Goal: Task Accomplishment & Management: Manage account settings

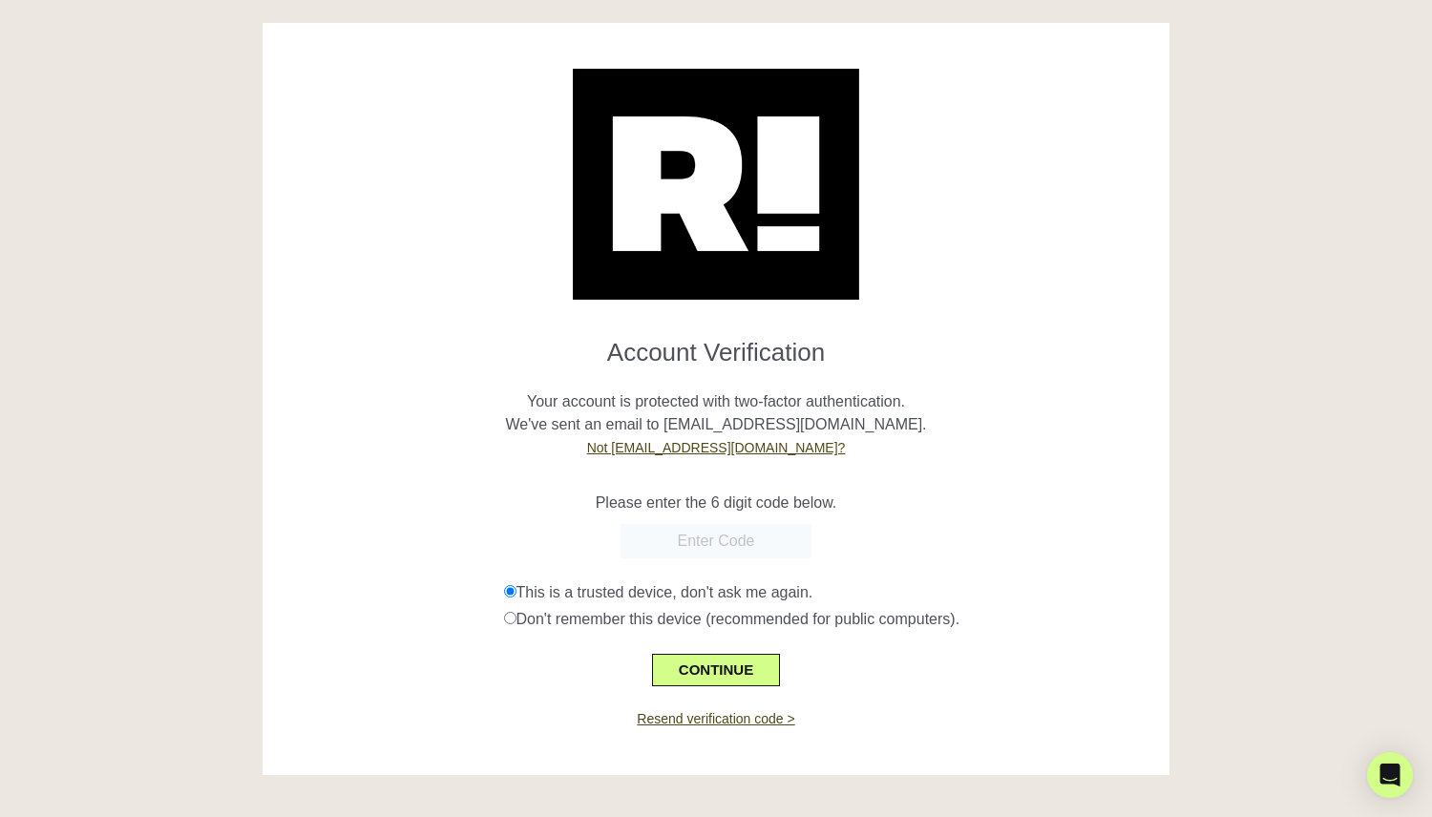
click at [671, 536] on input "text" at bounding box center [716, 541] width 191 height 34
paste input "695832"
type input "695832"
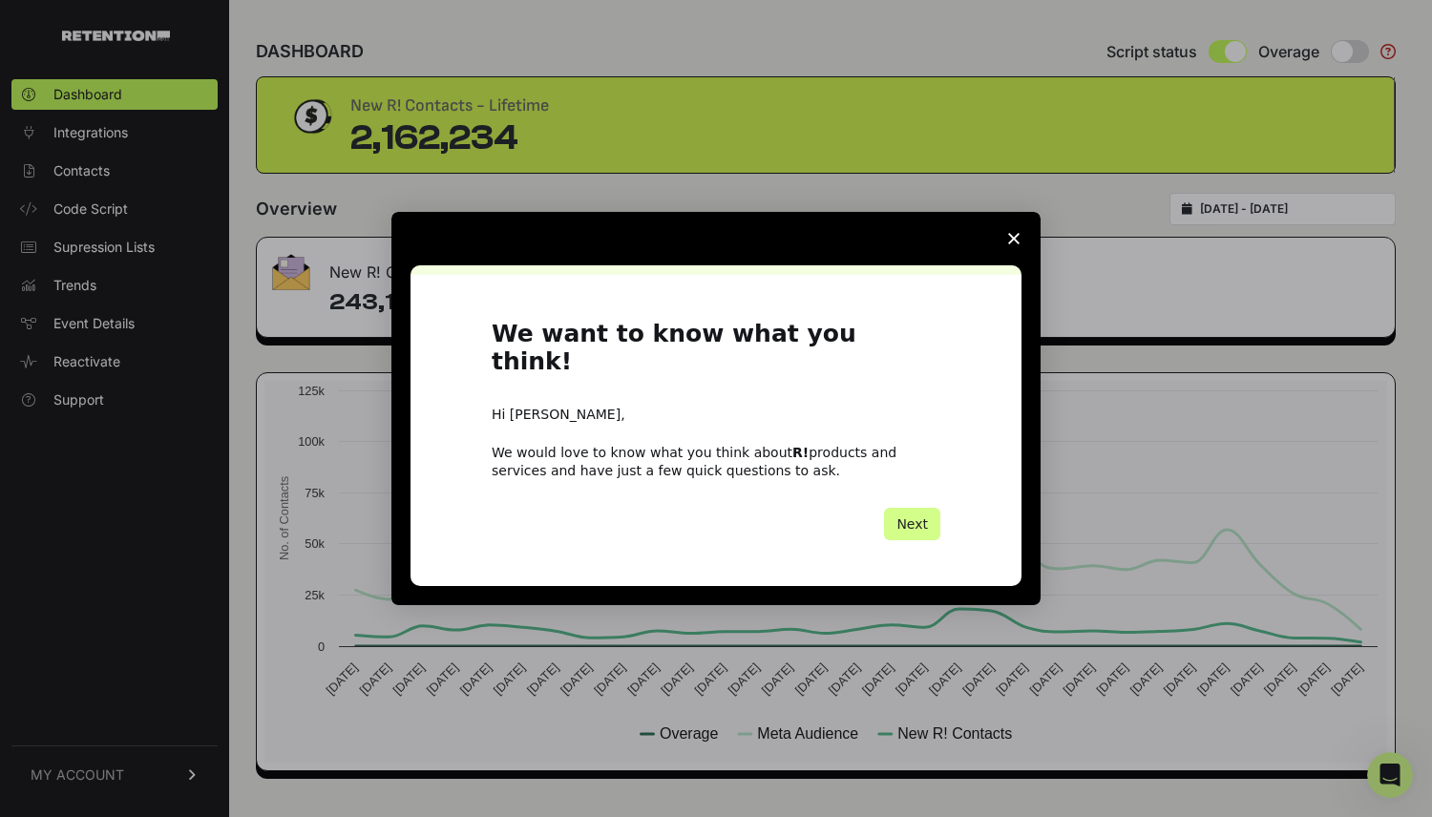
click at [1017, 244] on icon "Close survey" at bounding box center [1013, 238] width 11 height 11
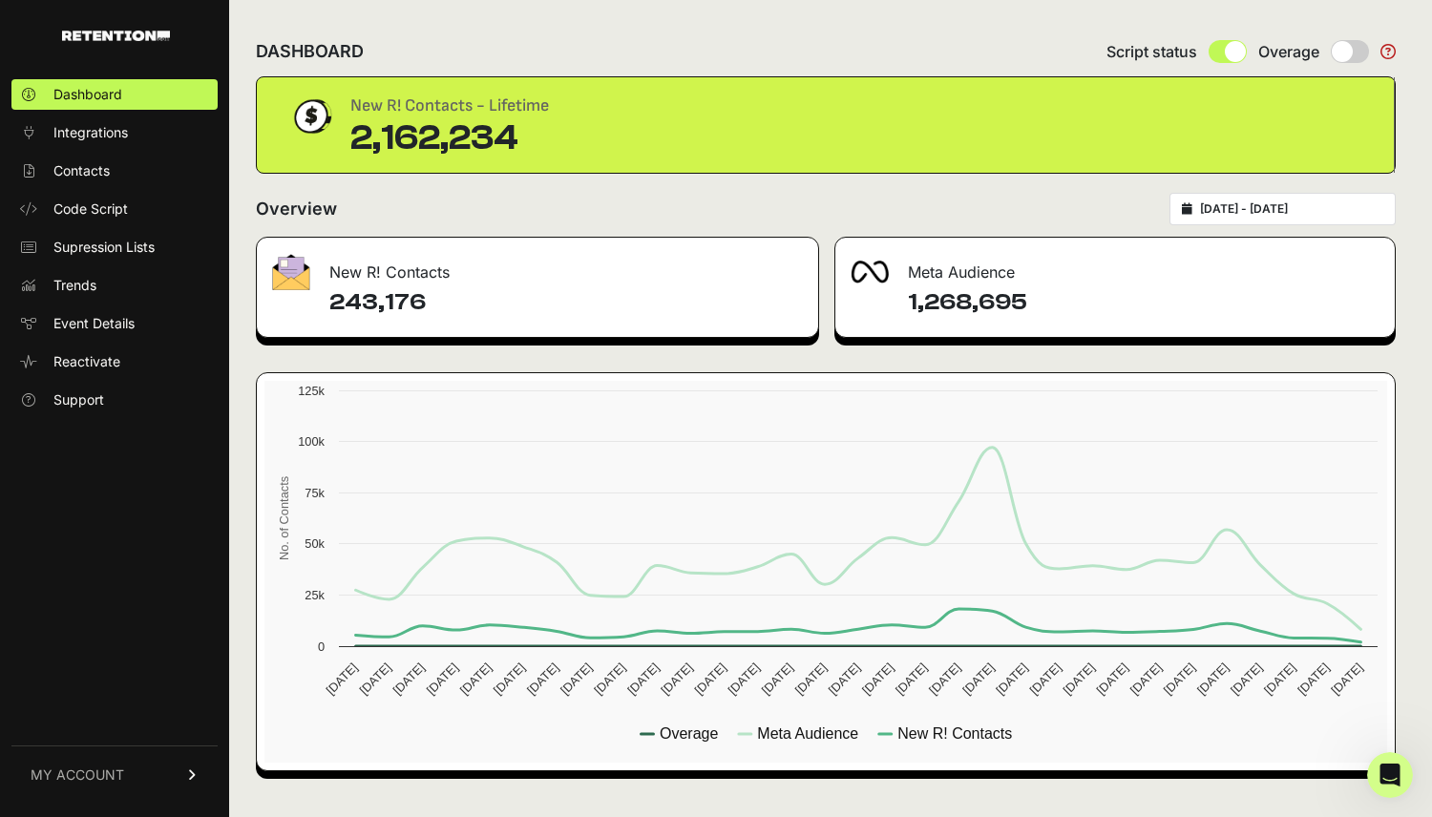
click at [136, 768] on link "MY ACCOUNT" at bounding box center [114, 775] width 206 height 58
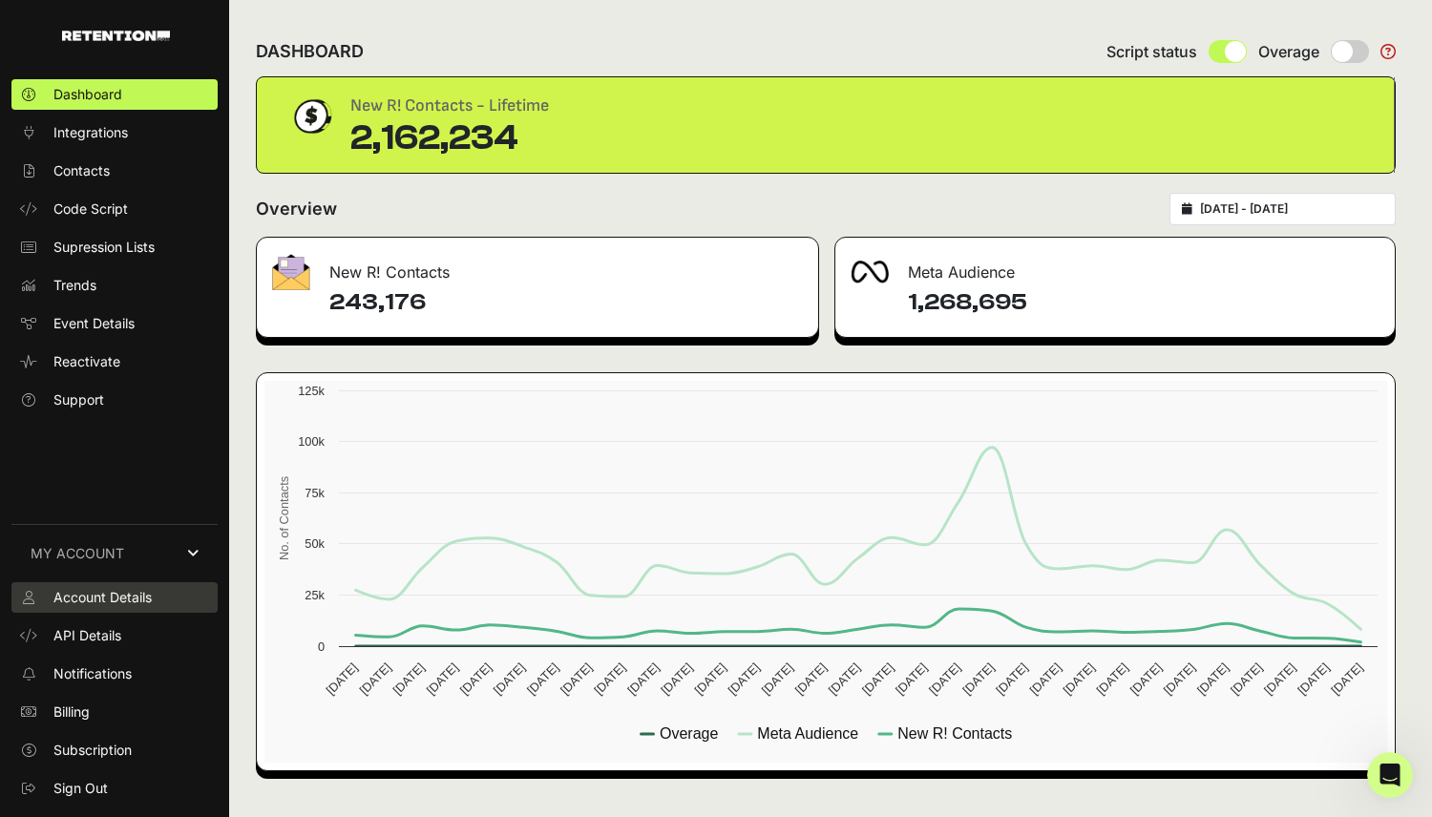
click at [109, 598] on span "Account Details" at bounding box center [102, 597] width 98 height 19
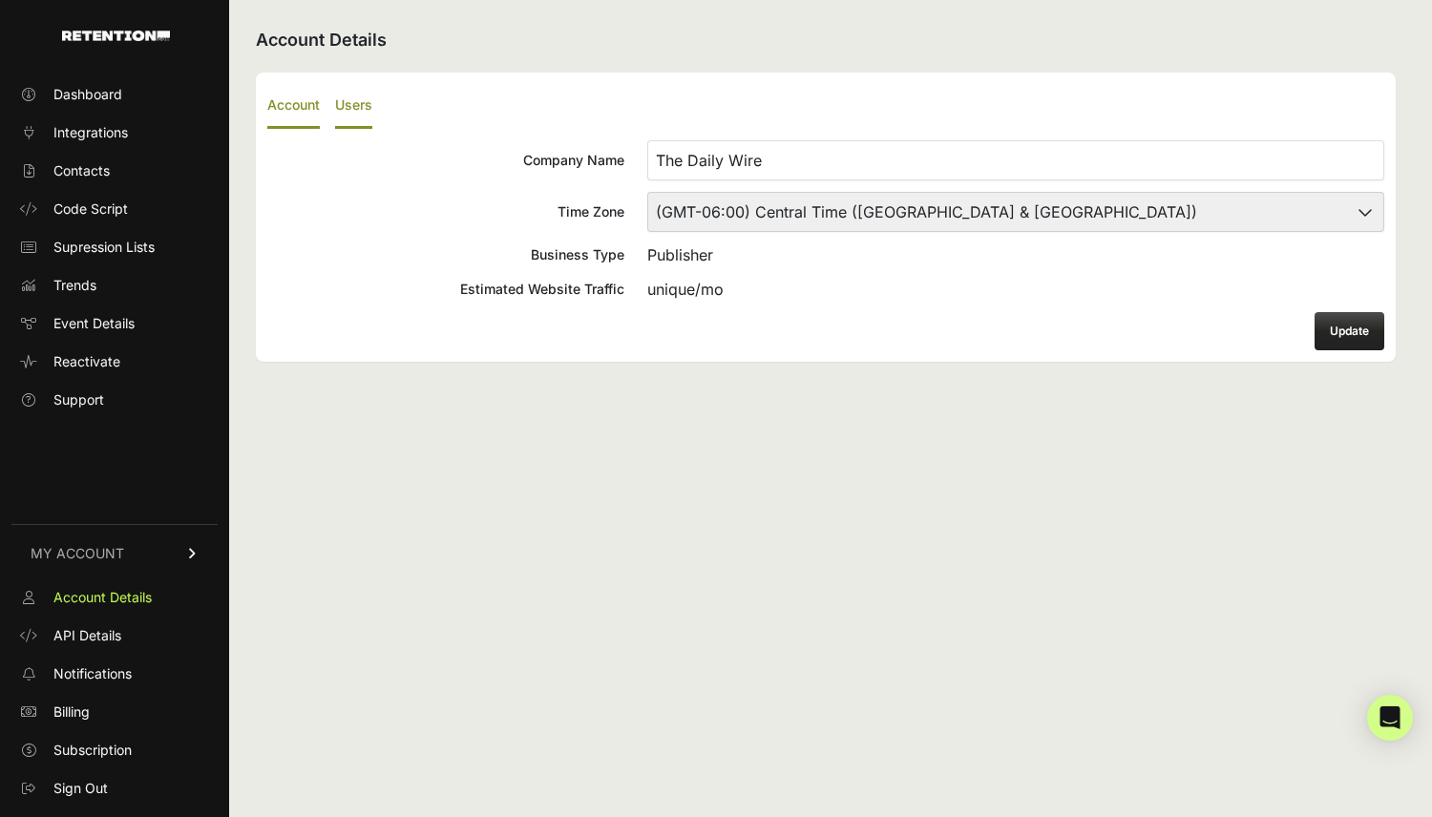
click at [357, 104] on label "Users" at bounding box center [353, 106] width 37 height 45
click at [0, 0] on input "Users" at bounding box center [0, 0] width 0 height 0
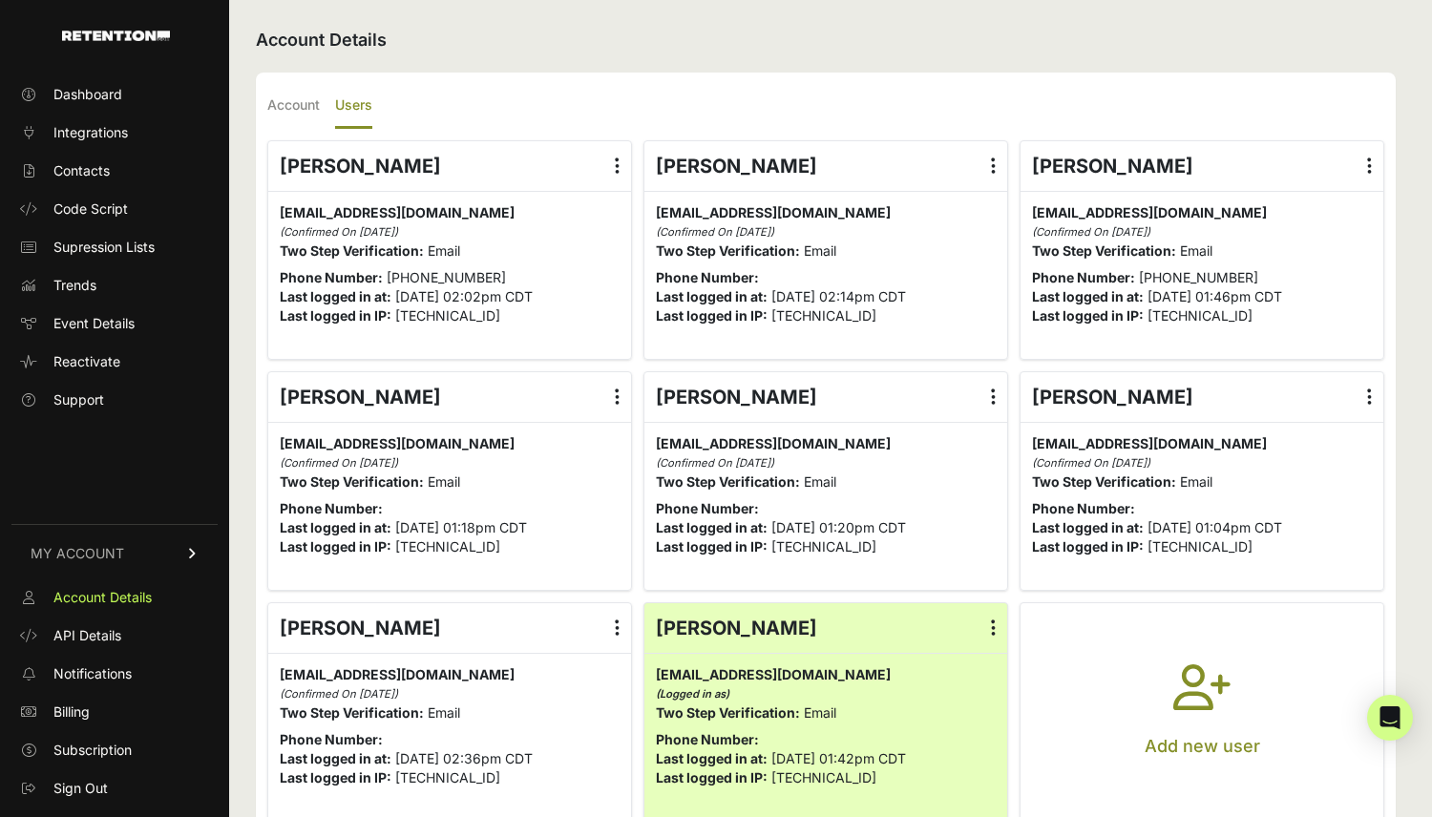
click at [1208, 692] on icon "button" at bounding box center [1202, 699] width 57 height 69
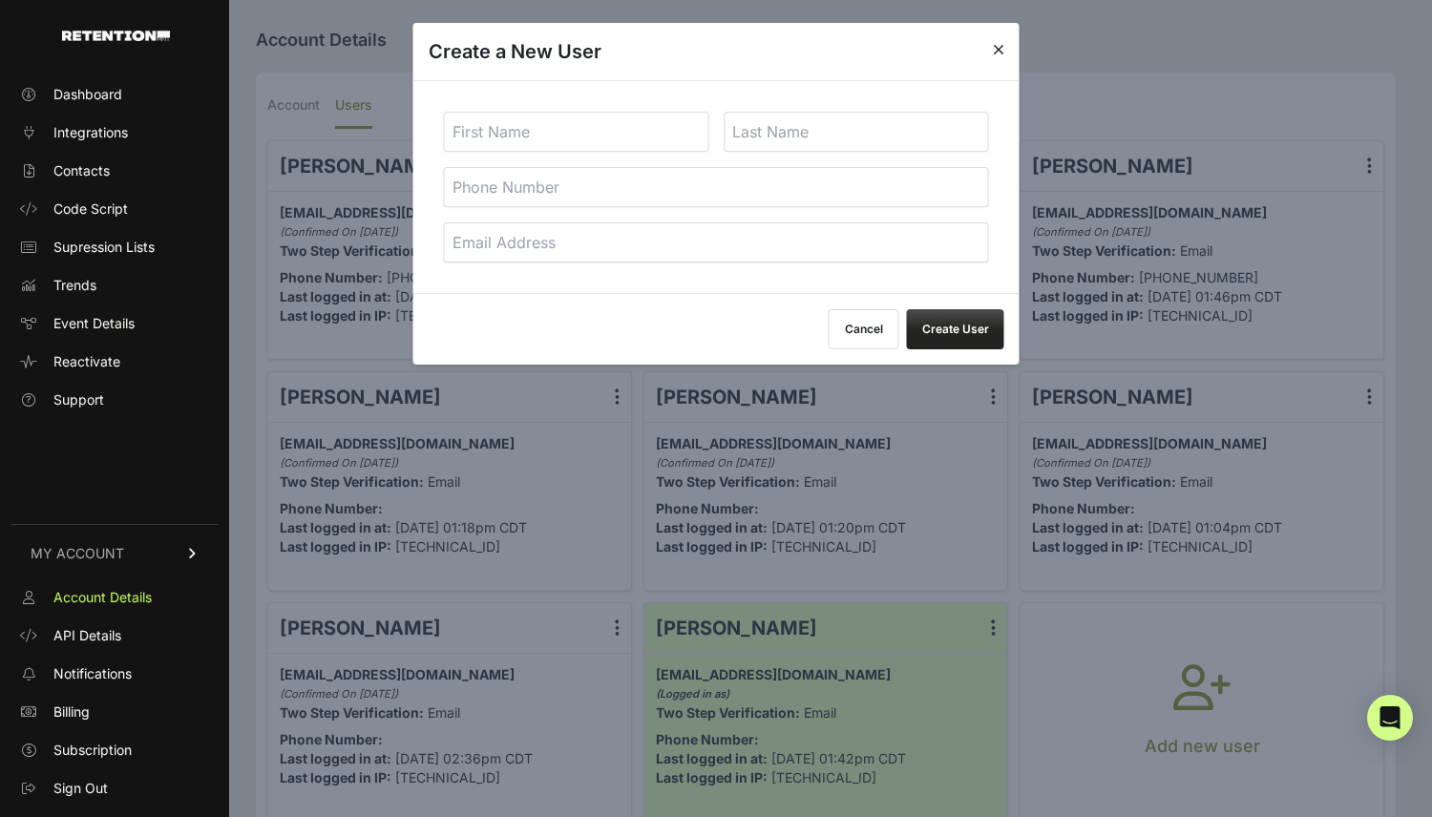
click at [513, 129] on input "text" at bounding box center [576, 132] width 265 height 40
click at [999, 49] on icon at bounding box center [998, 49] width 11 height 15
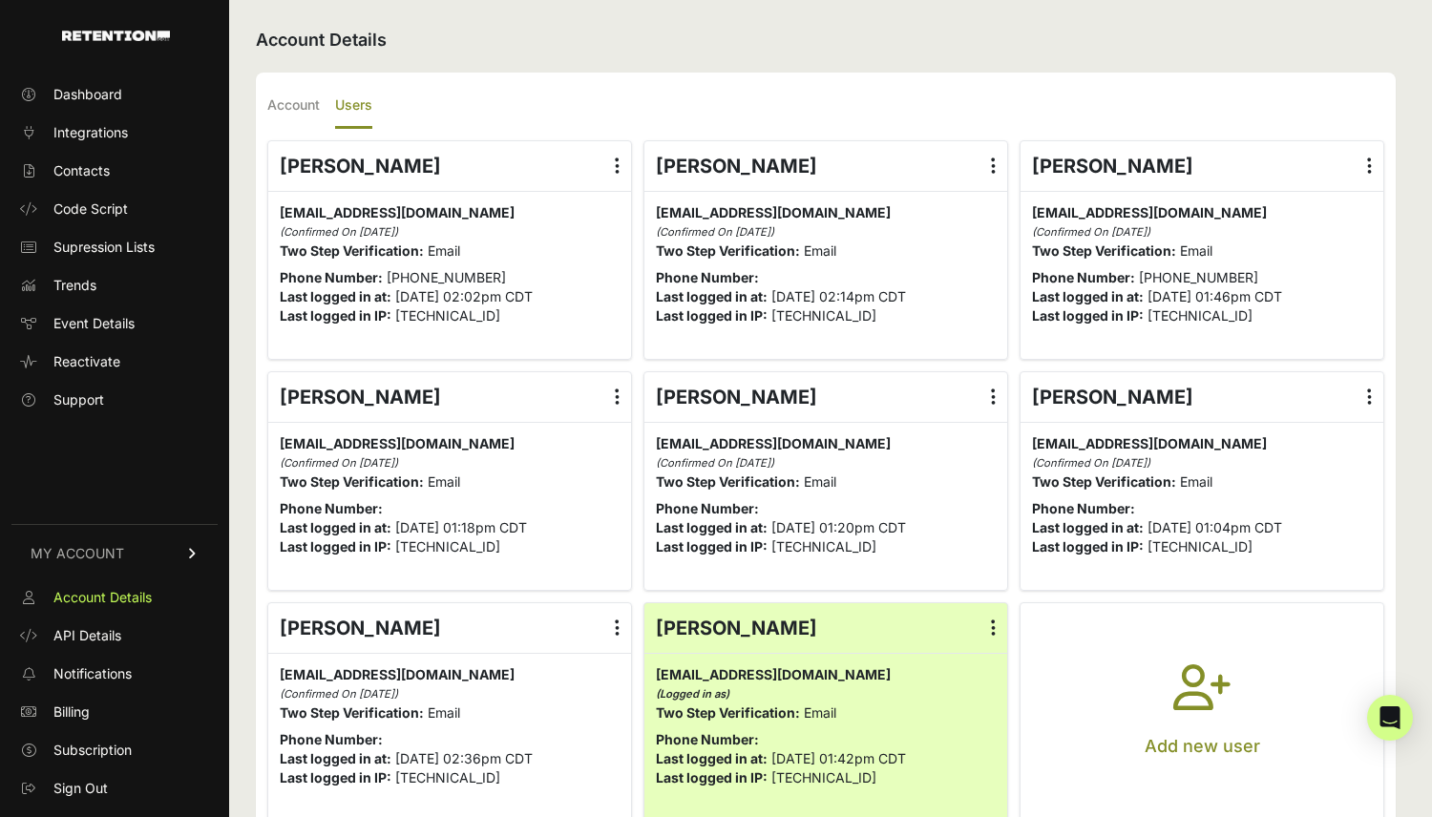
click at [620, 391] on label at bounding box center [618, 397] width 28 height 50
click at [0, 0] on input "radio" at bounding box center [0, 0] width 0 height 0
click at [557, 545] on link "Delete" at bounding box center [561, 551] width 145 height 34
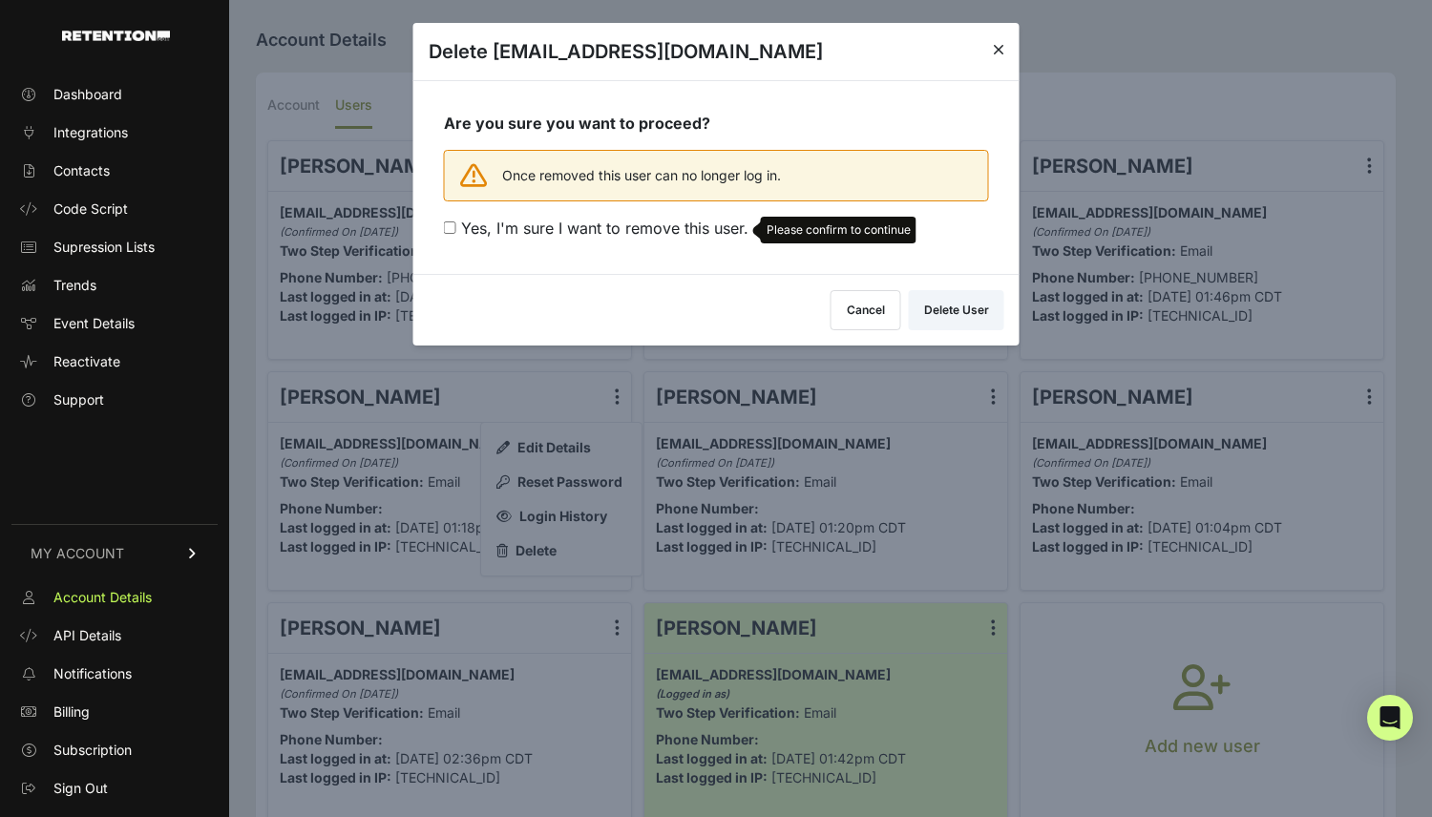
click at [453, 227] on input "Yes, I'm sure I want to remove this user. Please confirm to continue" at bounding box center [450, 228] width 12 height 12
checkbox input "true"
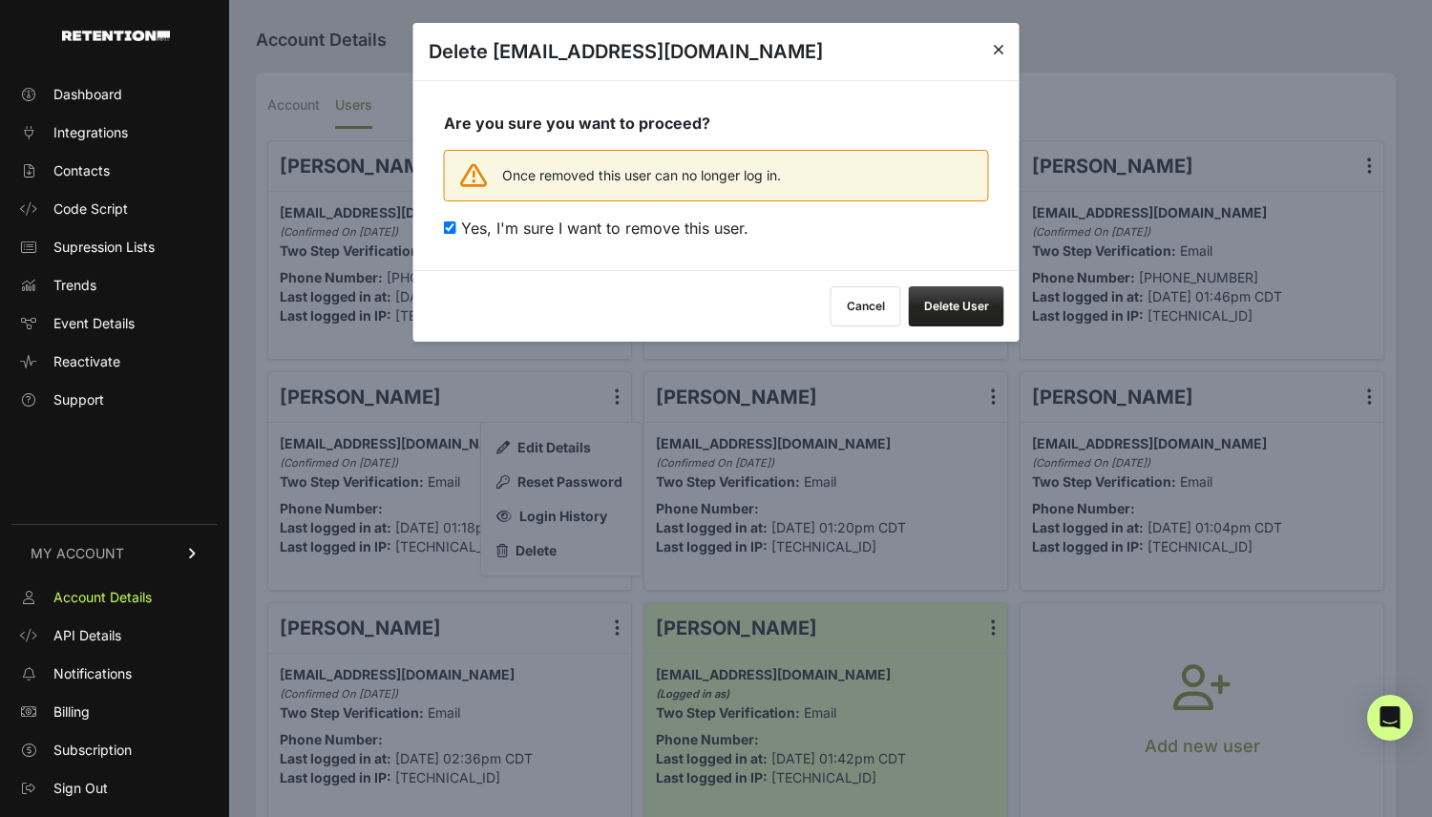
click at [957, 302] on button "Delete User" at bounding box center [956, 306] width 95 height 40
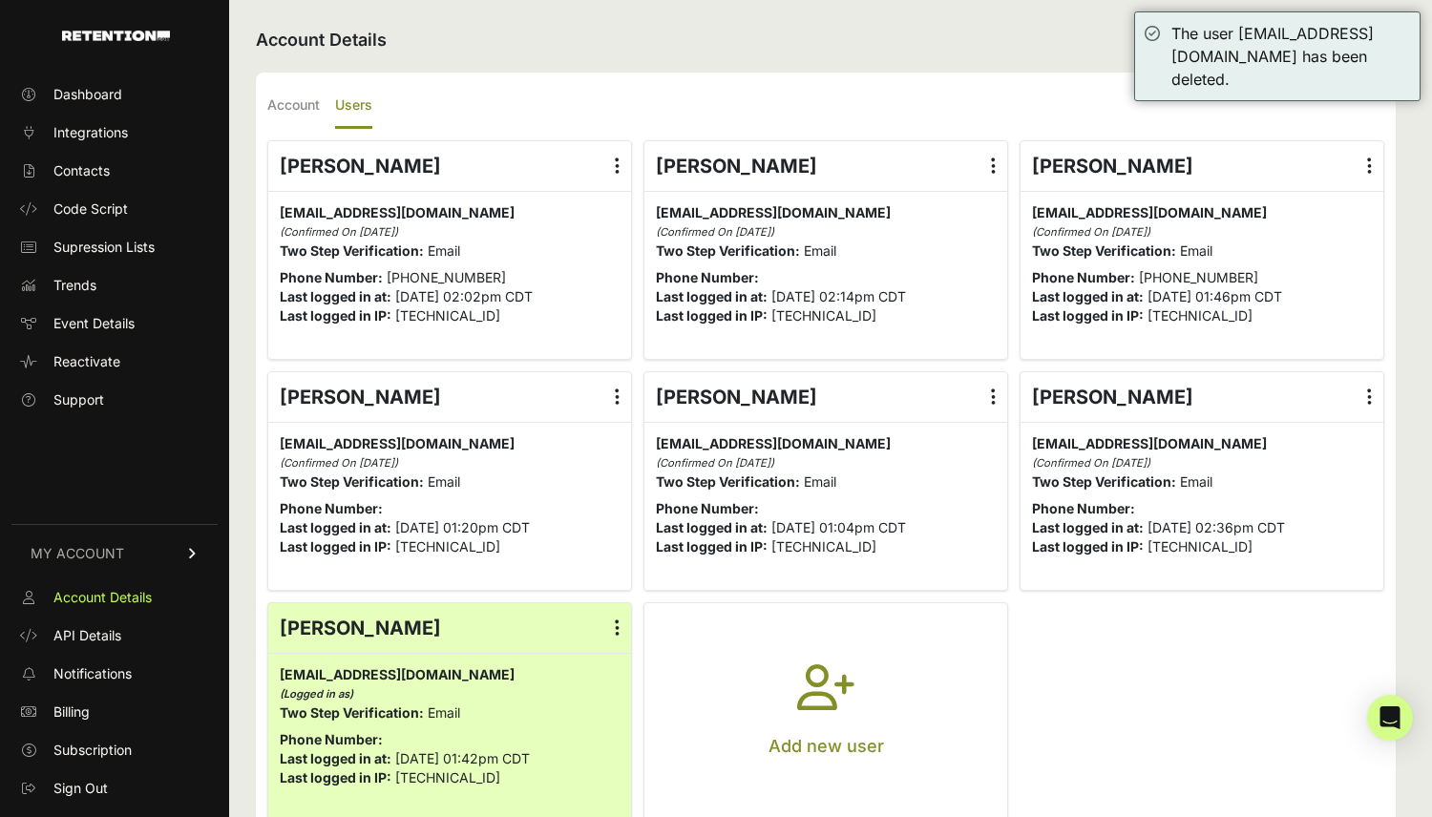
click at [798, 681] on icon "button" at bounding box center [825, 699] width 57 height 69
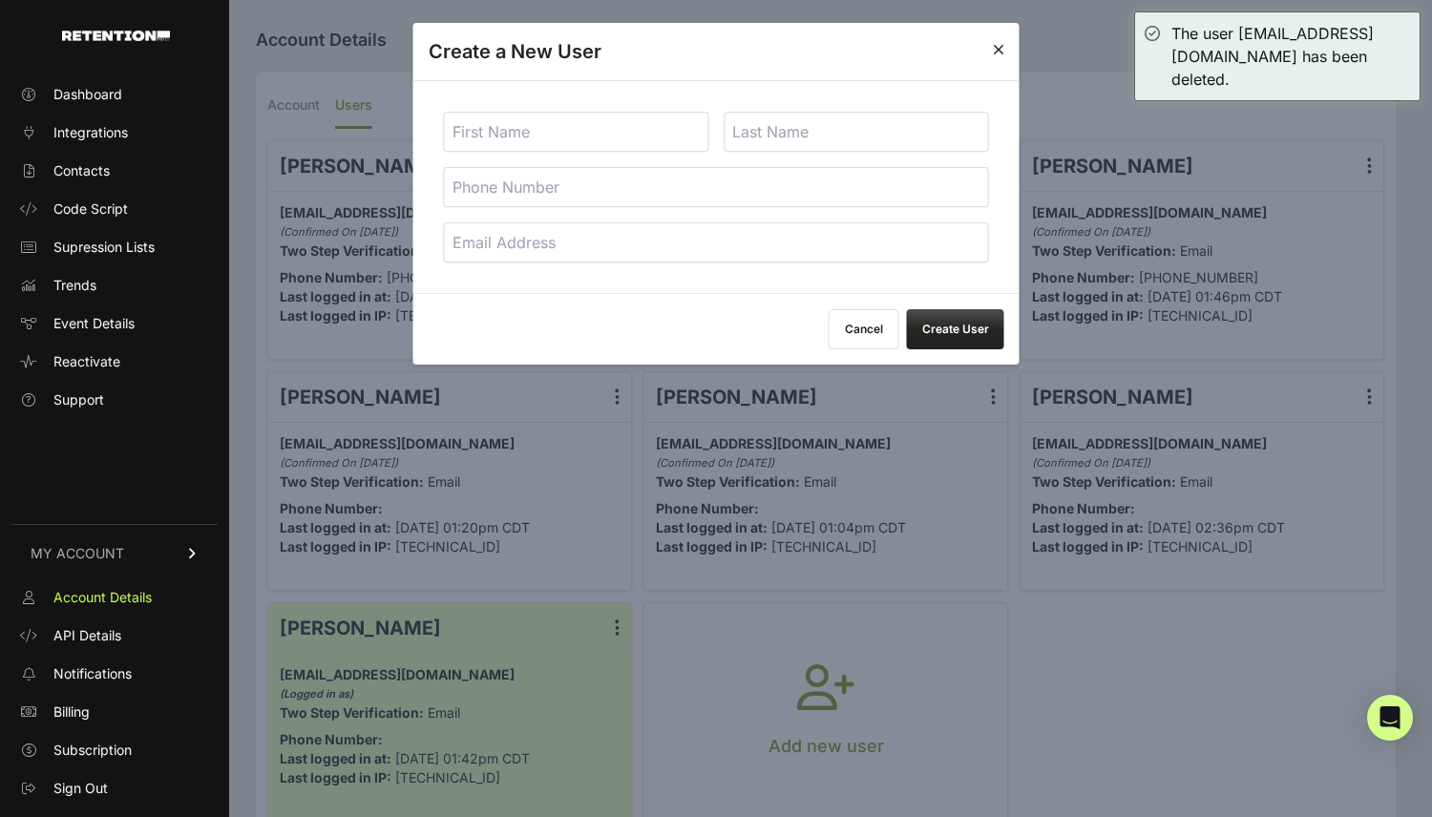
click at [611, 143] on input "text" at bounding box center [576, 132] width 265 height 40
type input "Bentkey"
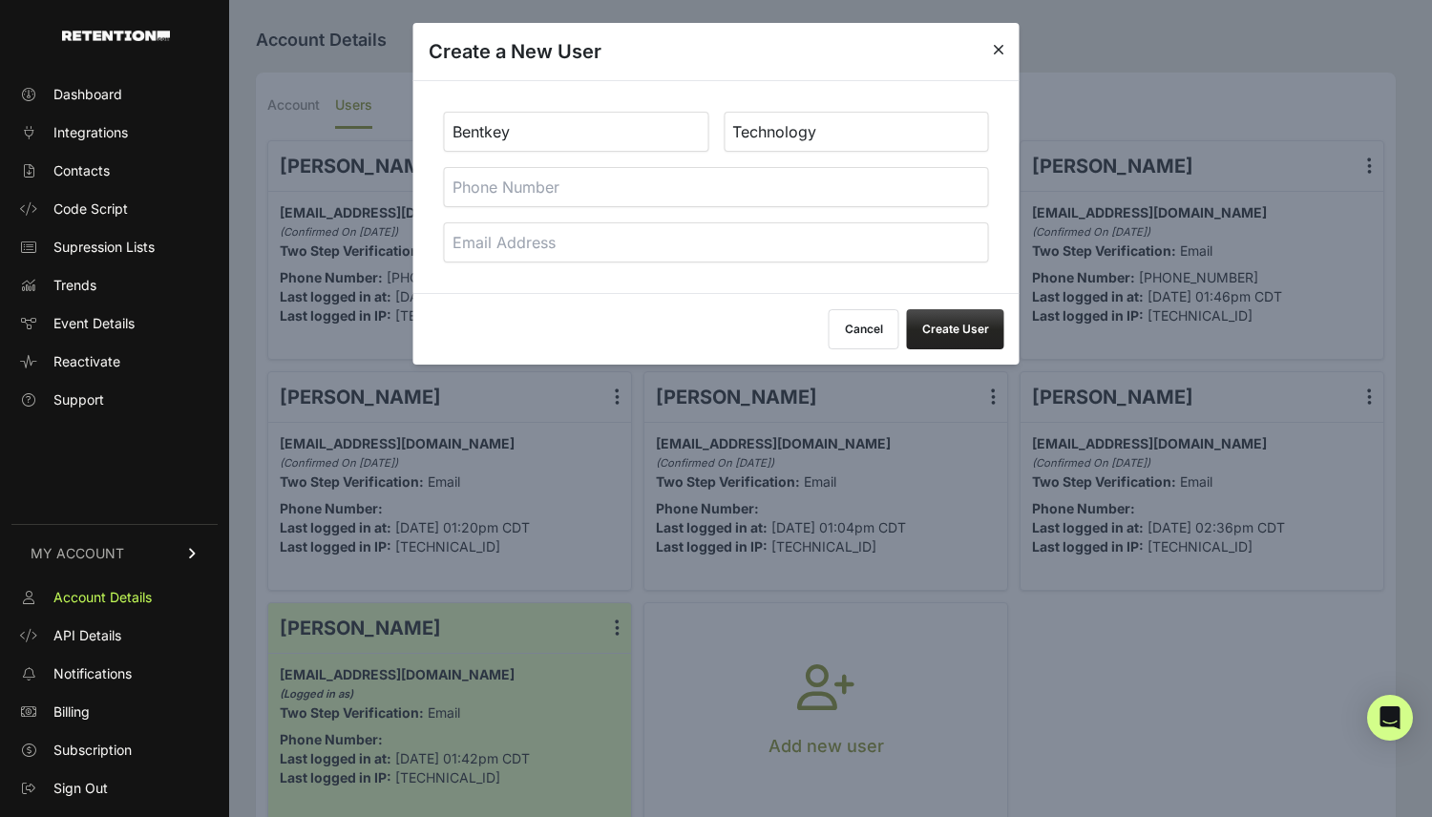
type input "Technology"
type input "[EMAIL_ADDRESS][DOMAIN_NAME]"
click at [782, 335] on div "Cancel Create User" at bounding box center [717, 329] width 606 height 72
click at [948, 329] on button "Create User" at bounding box center [955, 329] width 97 height 40
